Goal: Task Accomplishment & Management: Manage account settings

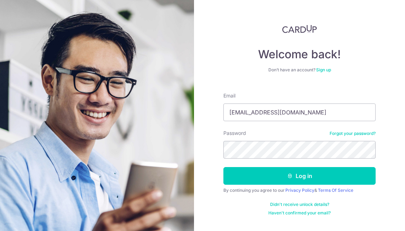
type input "[EMAIL_ADDRESS][DOMAIN_NAME]"
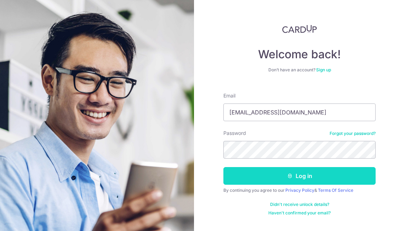
click at [315, 176] on button "Log in" at bounding box center [299, 176] width 152 height 18
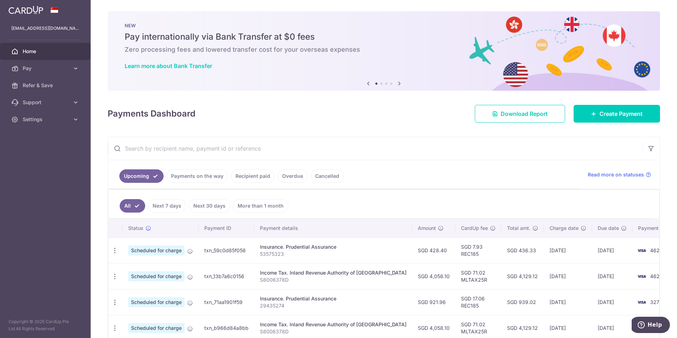
click at [55, 47] on link "Home" at bounding box center [45, 51] width 91 height 17
click at [27, 118] on span "Settings" at bounding box center [46, 119] width 47 height 7
click at [30, 156] on span "Logout" at bounding box center [46, 153] width 47 height 7
